Goal: Task Accomplishment & Management: Manage account settings

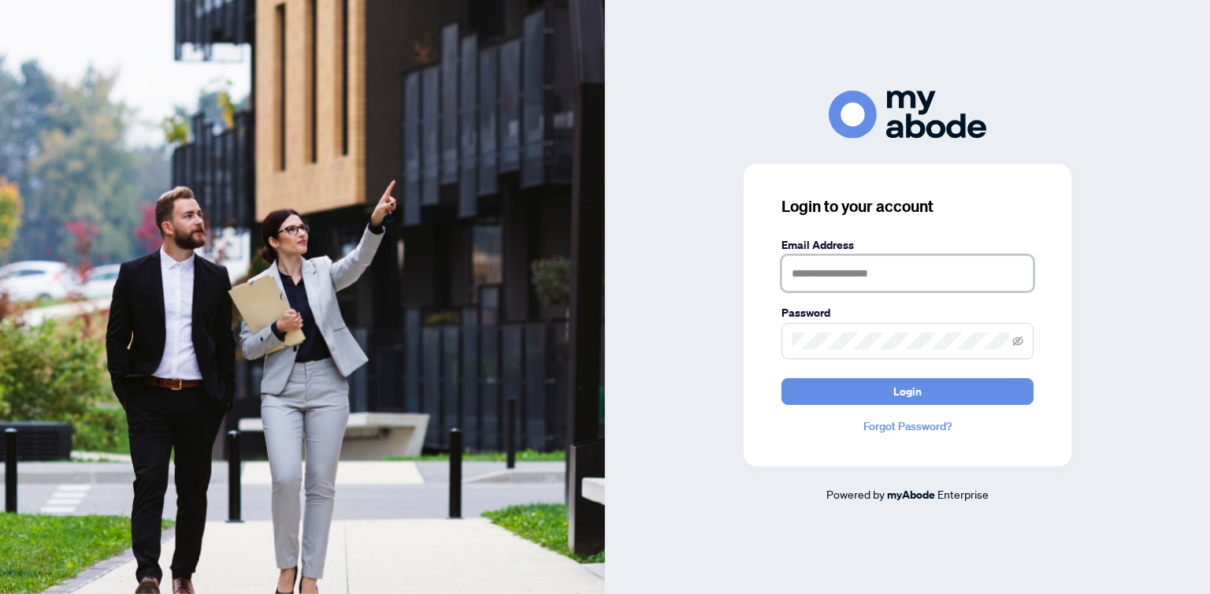
click at [890, 283] on input "text" at bounding box center [907, 273] width 252 height 36
type input "**********"
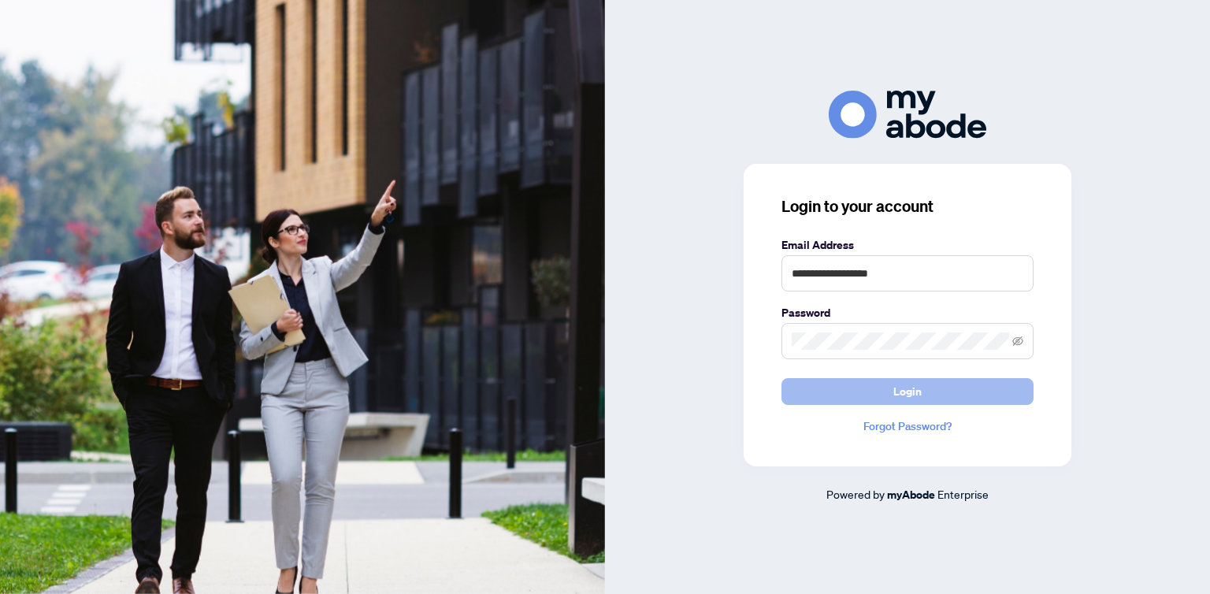
click at [852, 392] on button "Login" at bounding box center [907, 391] width 252 height 27
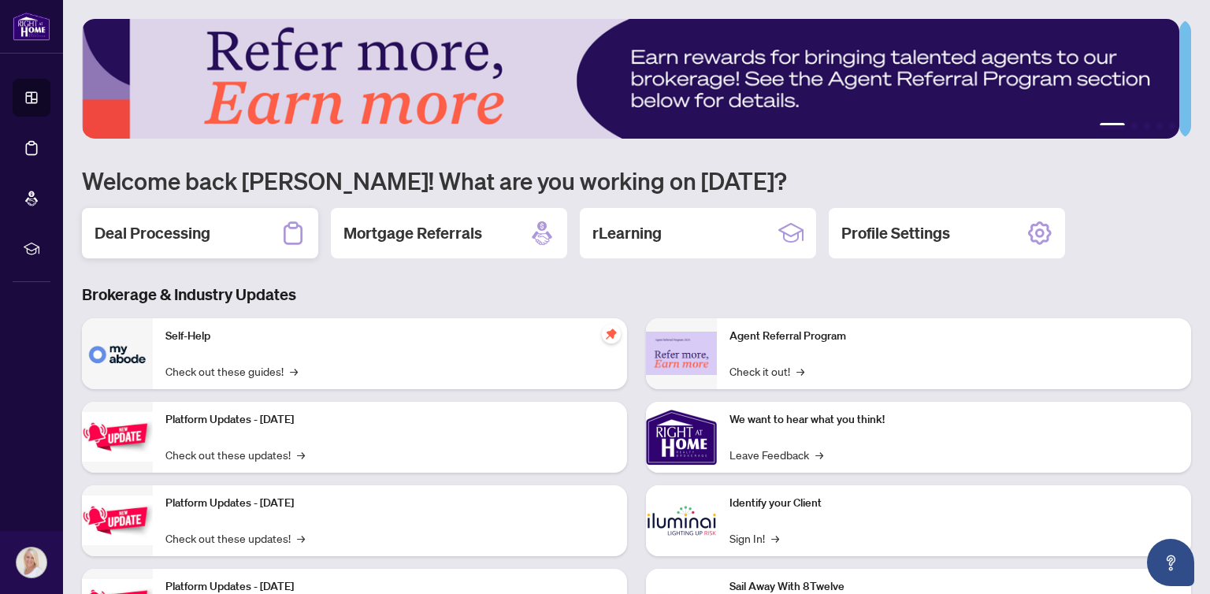
click at [217, 229] on div "Deal Processing" at bounding box center [200, 233] width 236 height 50
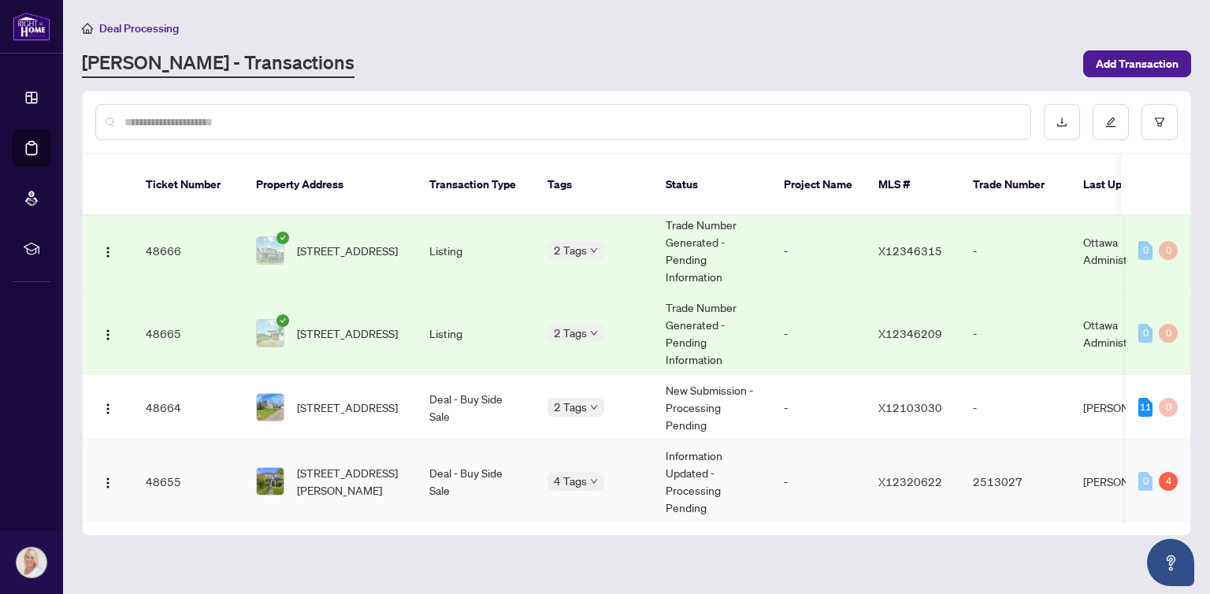
scroll to position [236, 0]
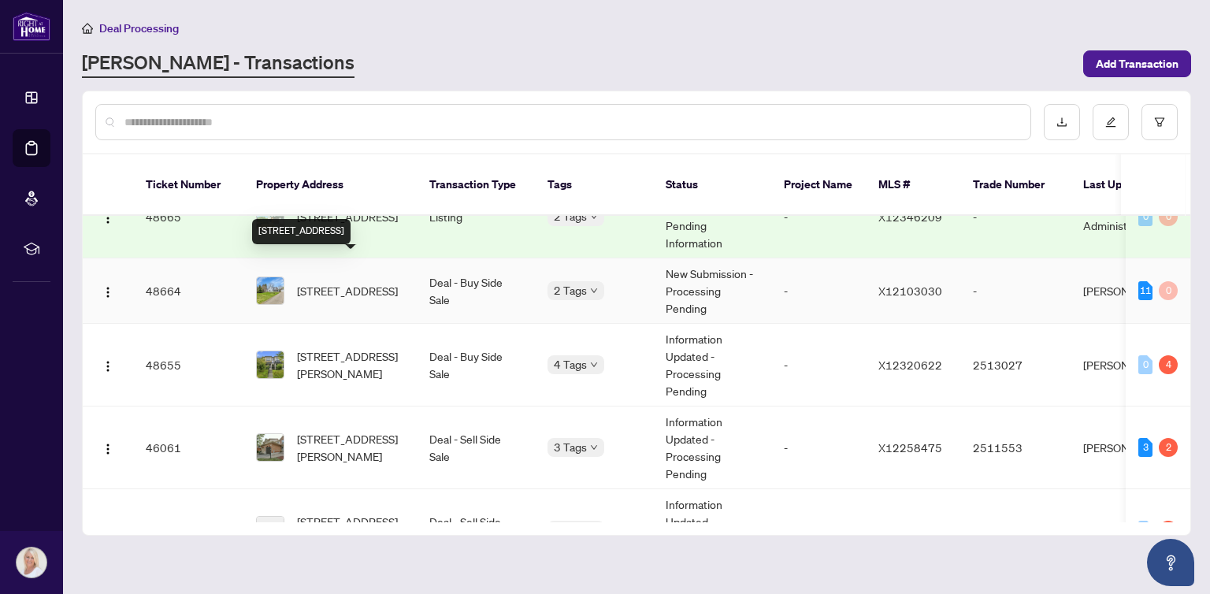
click at [323, 282] on span "[STREET_ADDRESS]" at bounding box center [347, 290] width 101 height 17
